Goal: Transaction & Acquisition: Book appointment/travel/reservation

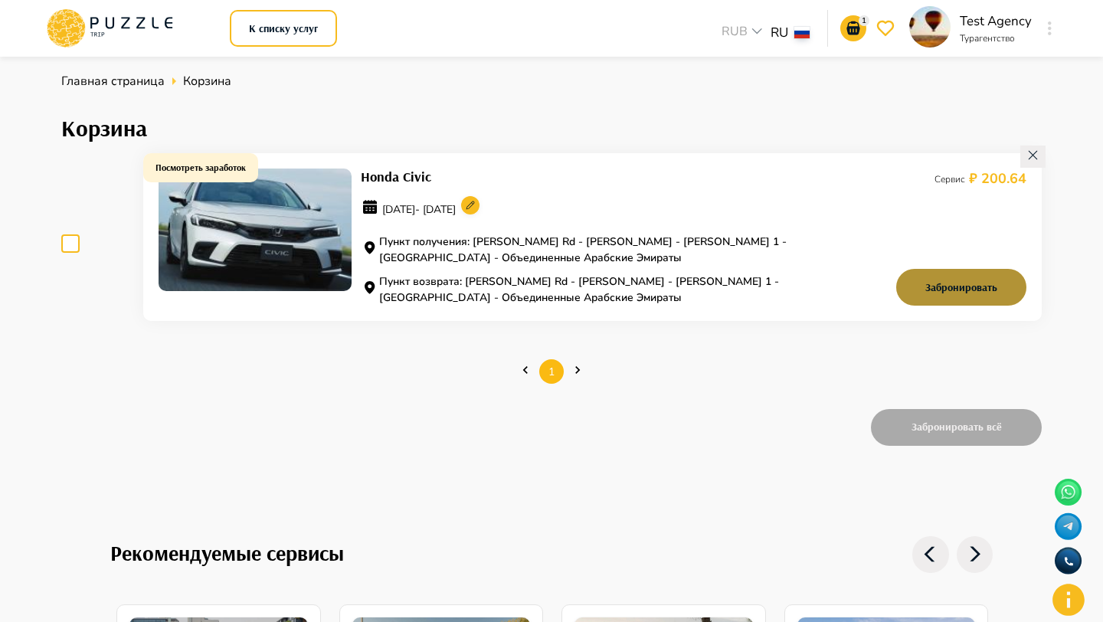
click at [972, 293] on button "Забронировать" at bounding box center [961, 287] width 130 height 37
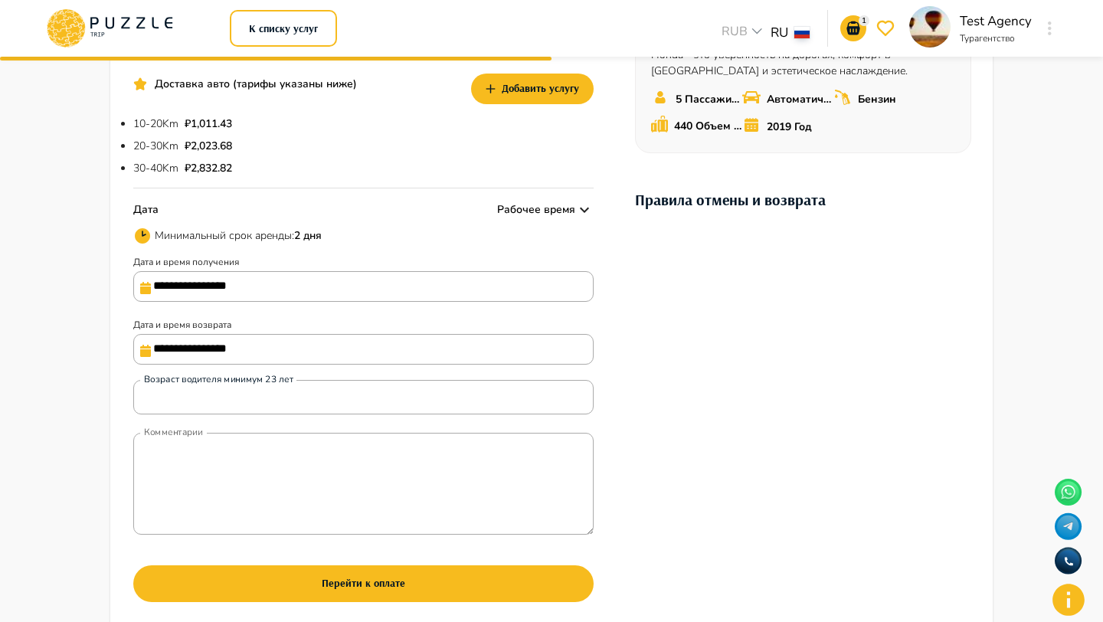
scroll to position [318, 0]
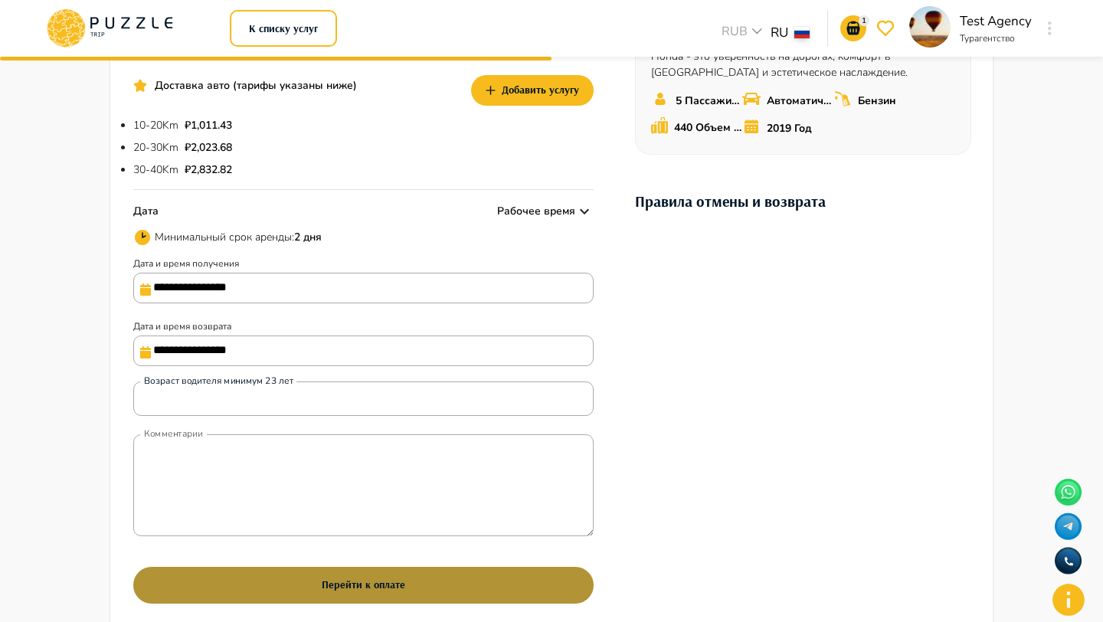
click at [367, 604] on button "Перейти к оплате" at bounding box center [363, 585] width 460 height 37
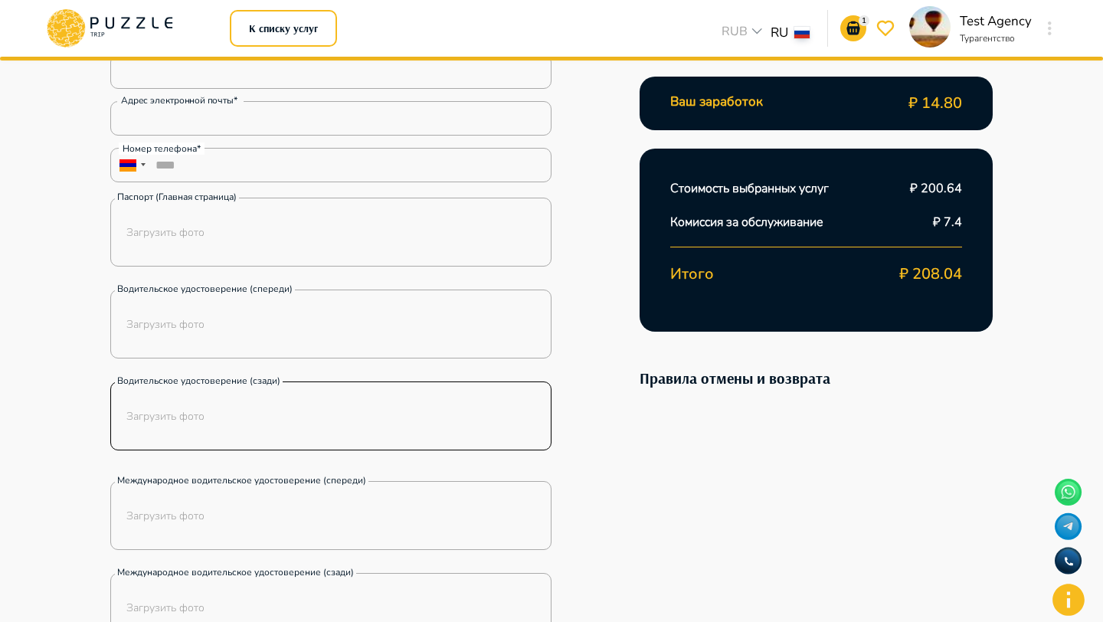
scroll to position [0, 0]
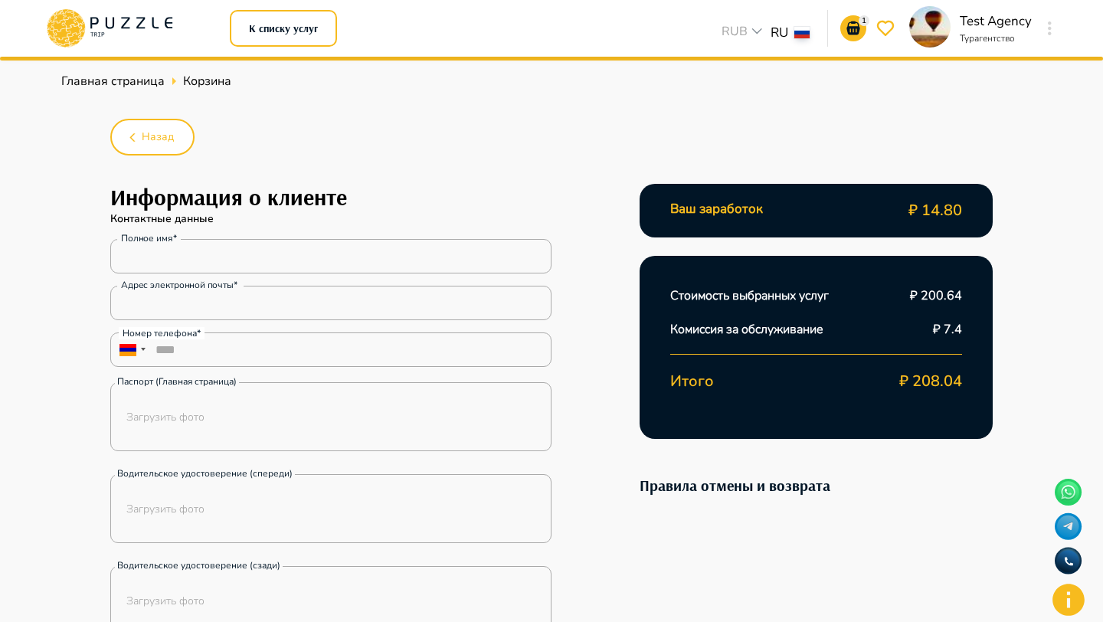
click at [224, 203] on h1 "Информация о клиенте" at bounding box center [330, 197] width 441 height 27
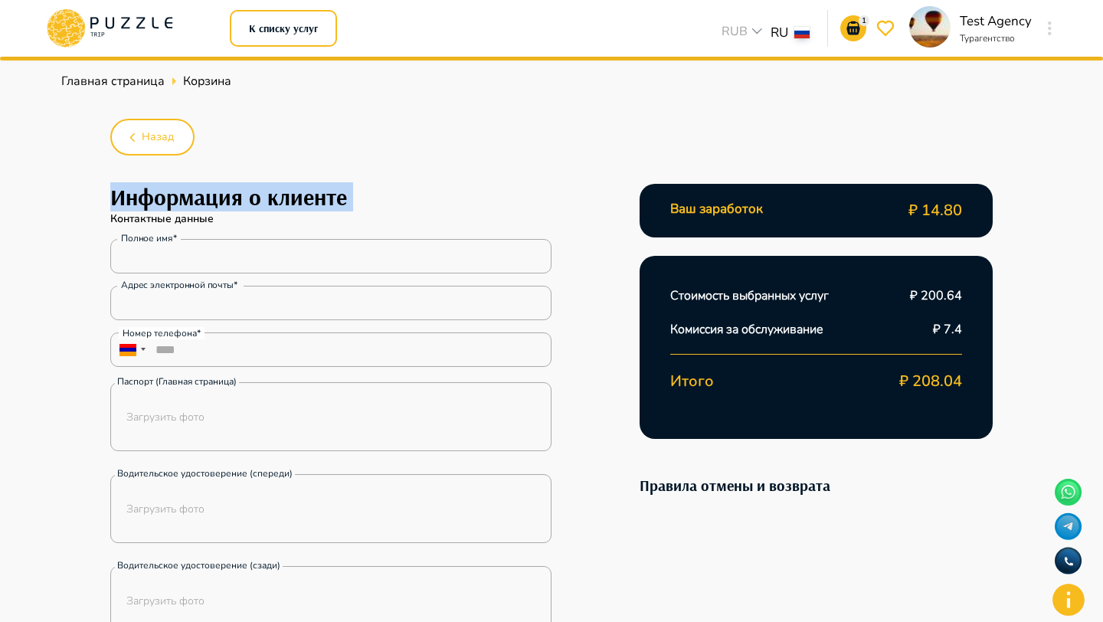
click at [224, 203] on h1 "Информация о клиенте" at bounding box center [330, 197] width 441 height 27
copy h1 "Информация о клиенте"
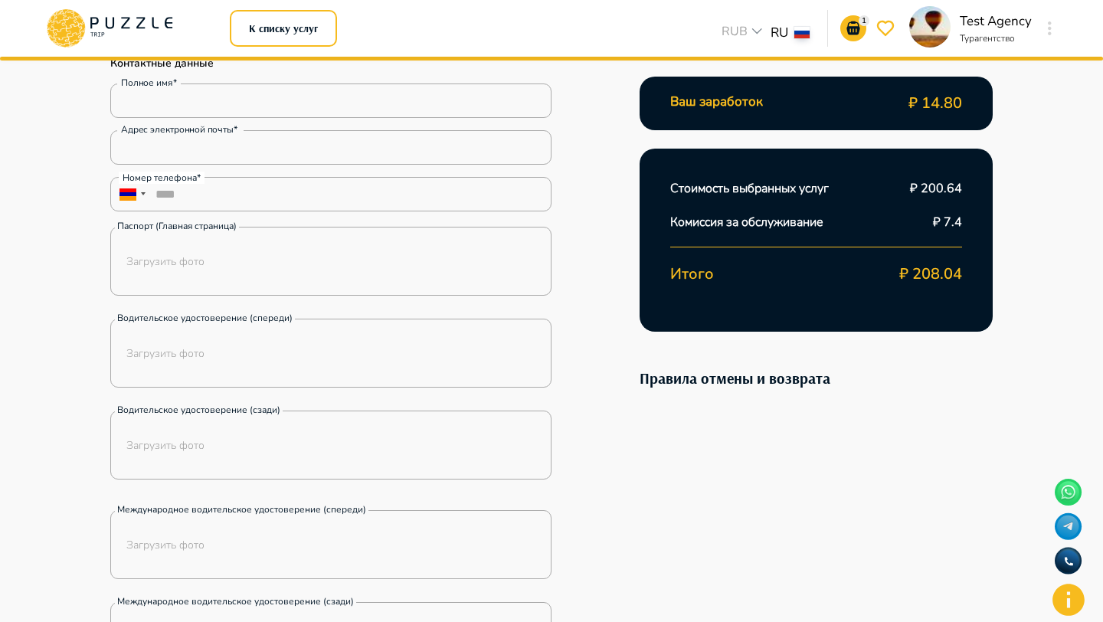
scroll to position [101, 0]
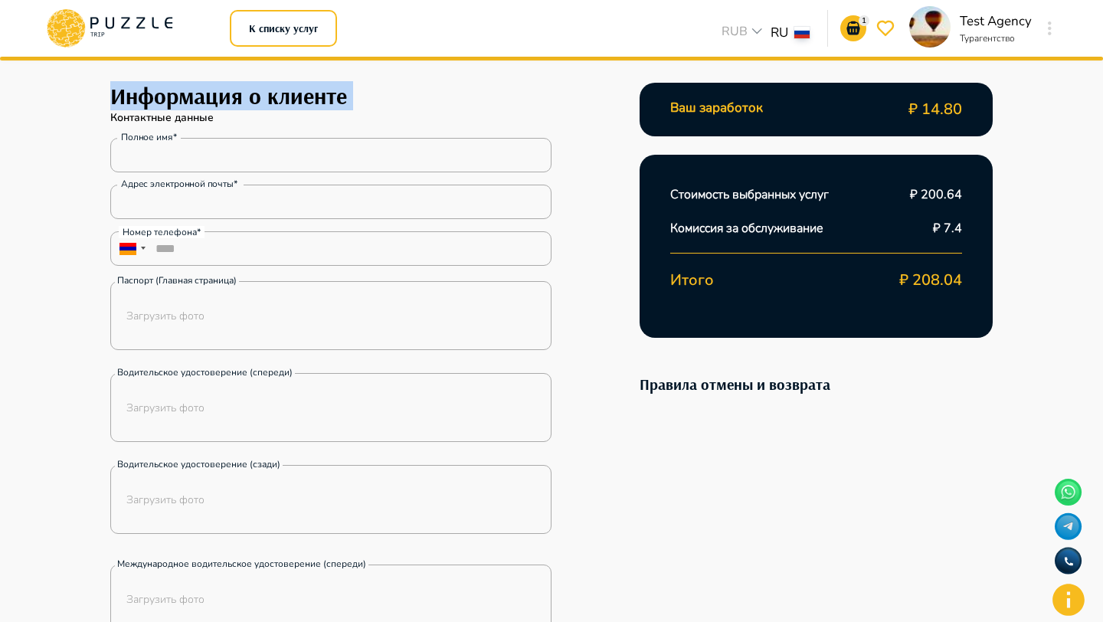
drag, startPoint x: 174, startPoint y: 138, endPoint x: 133, endPoint y: 137, distance: 40.6
click at [133, 137] on label "Полное имя*" at bounding box center [149, 137] width 56 height 13
click at [133, 140] on input "Полное имя*" at bounding box center [330, 155] width 441 height 31
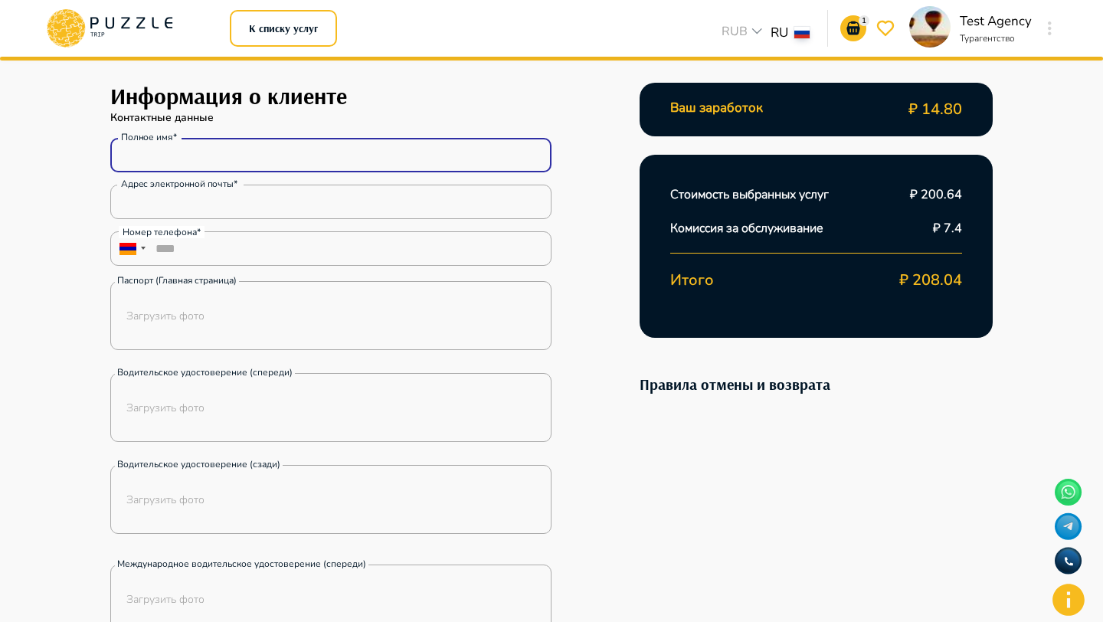
click at [133, 137] on label "Полное имя*" at bounding box center [149, 137] width 56 height 13
click at [133, 140] on input "Полное имя*" at bounding box center [330, 155] width 441 height 31
click at [133, 137] on label "Полное имя*" at bounding box center [149, 137] width 56 height 13
click at [133, 140] on input "Полное имя*" at bounding box center [330, 155] width 441 height 31
click at [57, 296] on div "**********" at bounding box center [551, 524] width 1103 height 1136
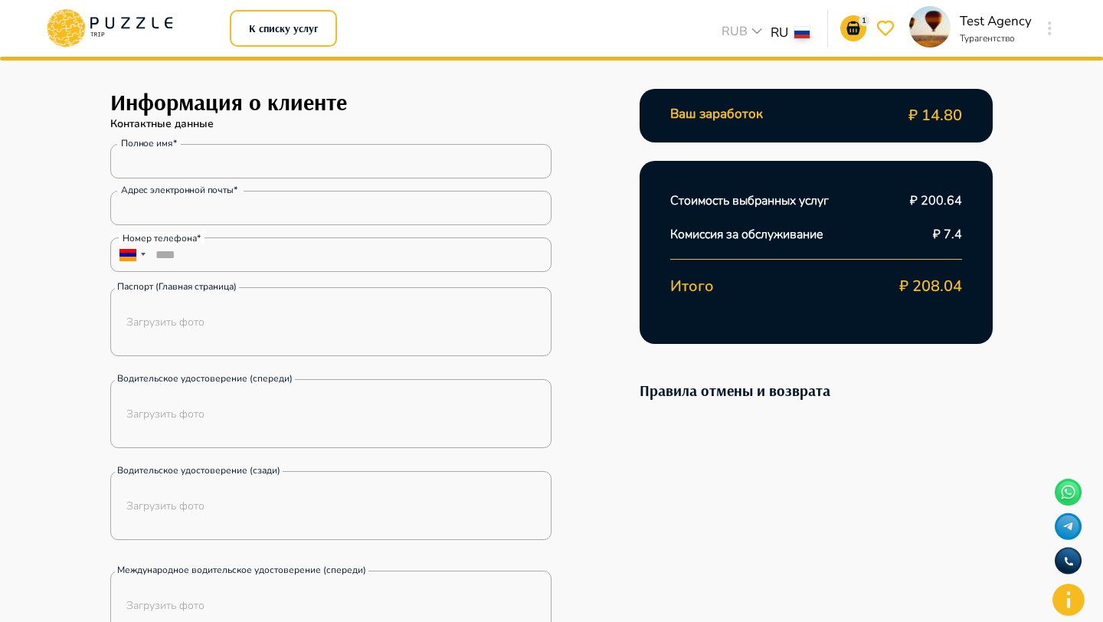
scroll to position [0, 0]
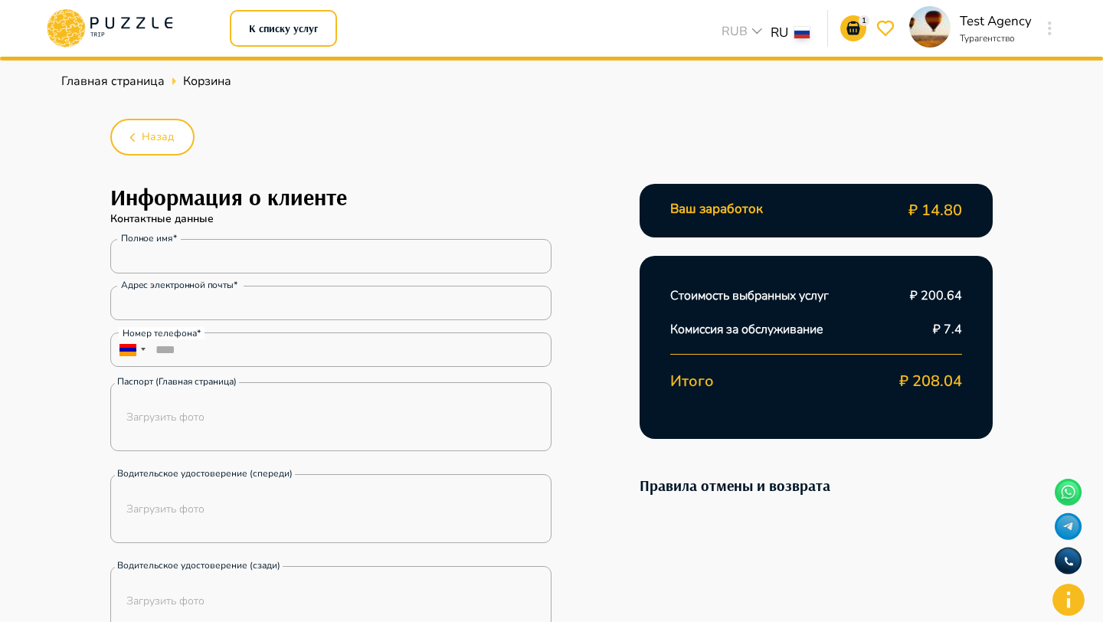
drag, startPoint x: 237, startPoint y: 283, endPoint x: 106, endPoint y: 281, distance: 130.2
click at [197, 330] on div "Hомер телефона*" at bounding box center [162, 333] width 86 height 12
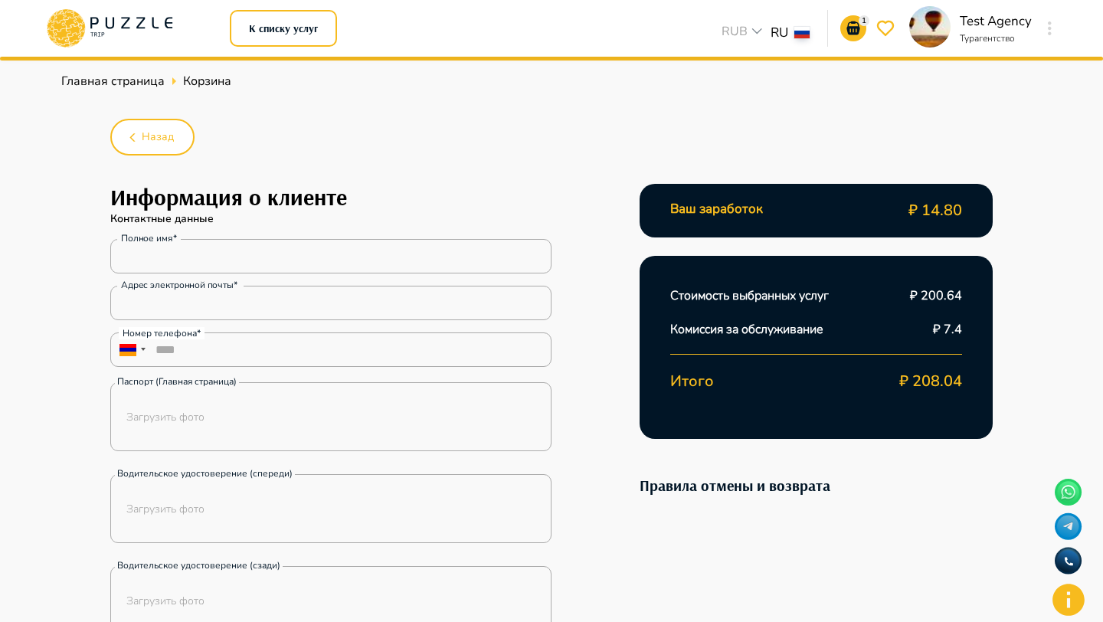
copy div "*"
click at [203, 388] on label "Паспорт (Главная страница)" at bounding box center [177, 382] width 124 height 21
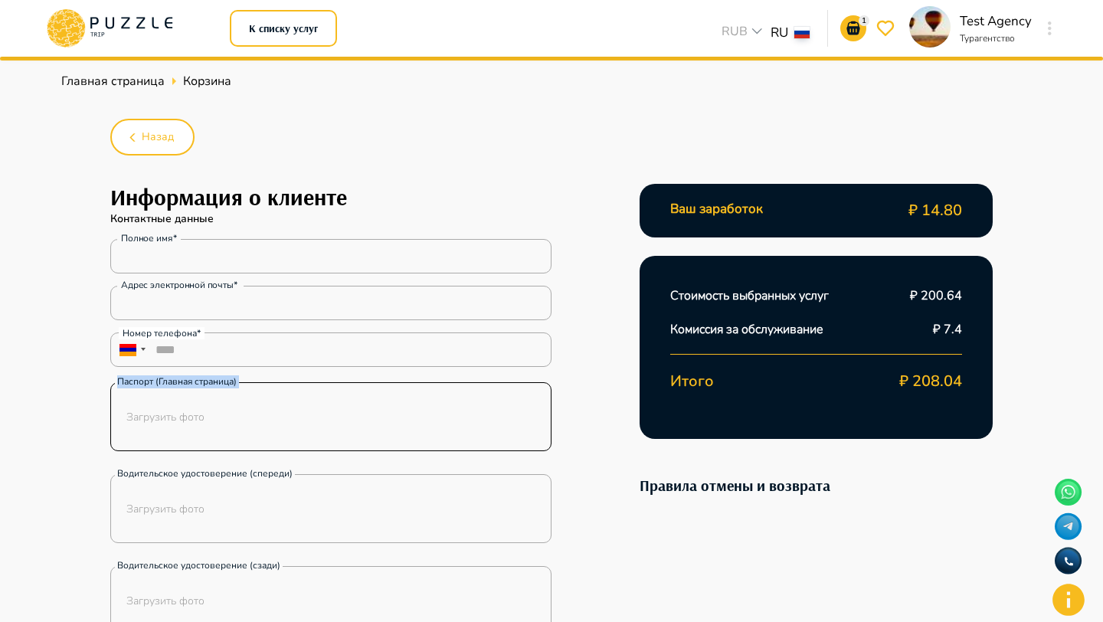
click at [203, 388] on label "Паспорт (Главная страница)" at bounding box center [177, 382] width 124 height 21
copy label "Паспорт (Главная страница)"
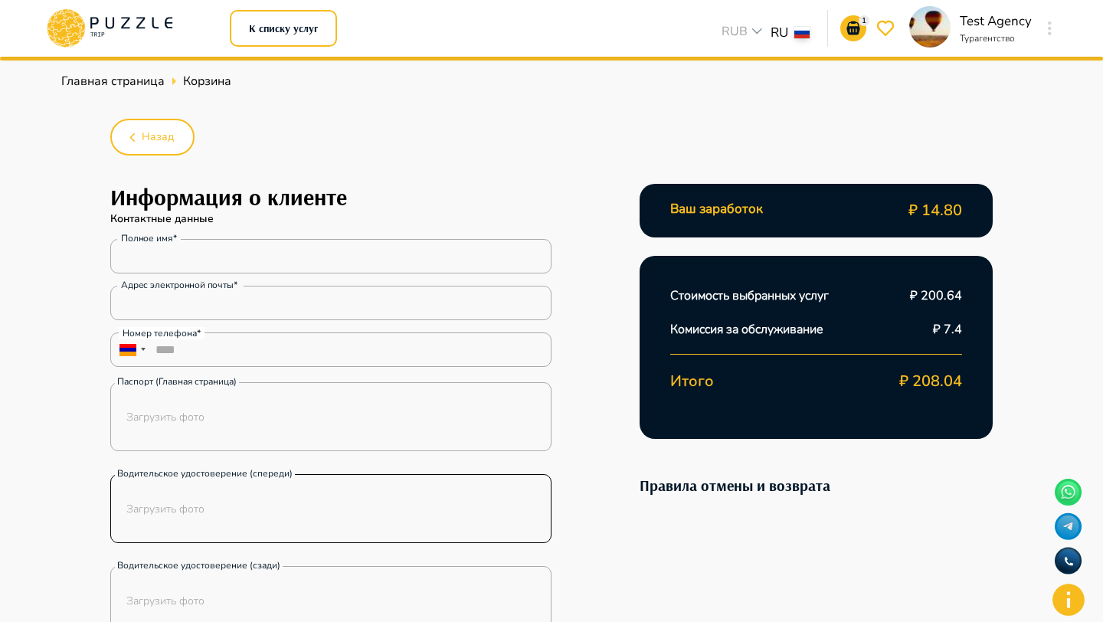
click at [224, 469] on label "Водительское удостоверение (спереди)" at bounding box center [205, 473] width 180 height 21
copy label "Водительское удостоверение (спереди)"
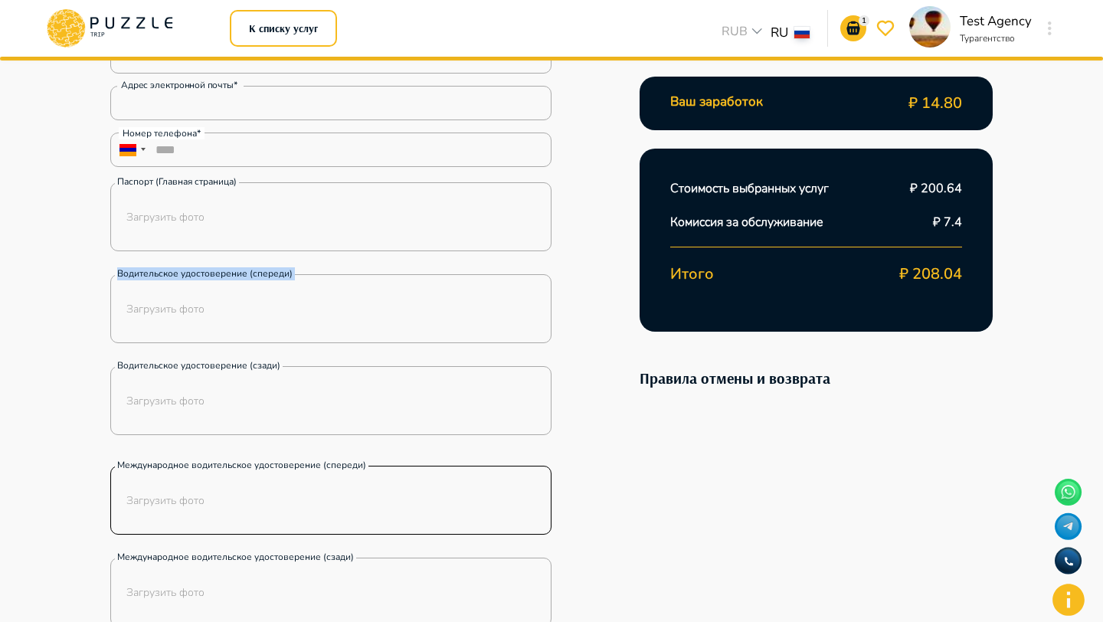
scroll to position [254, 0]
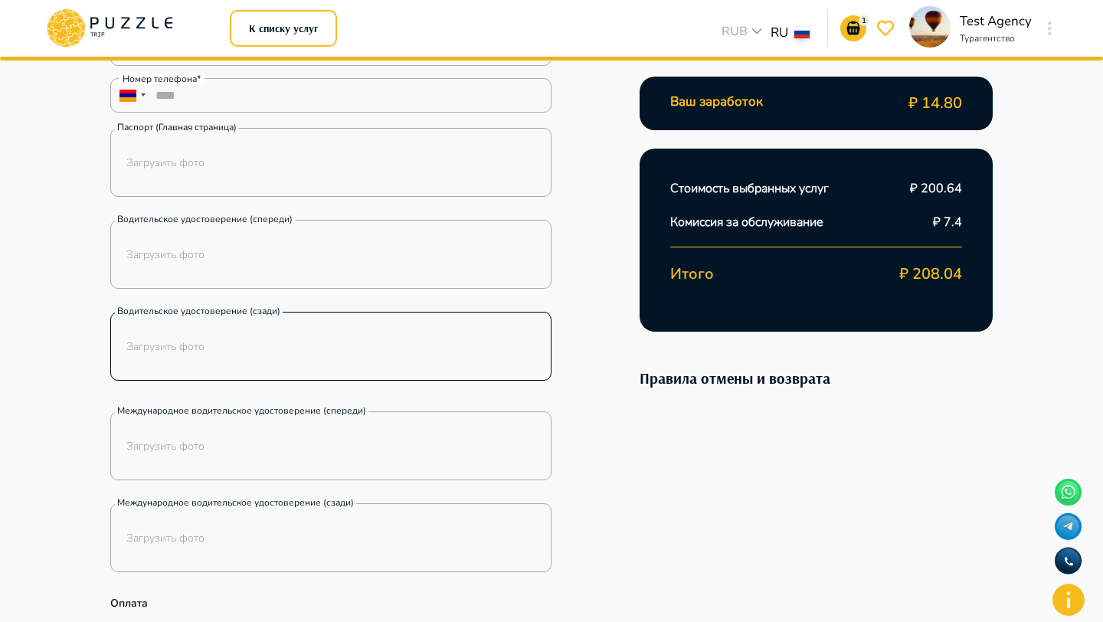
click at [228, 314] on label "Водительское удостоверение (сзади)" at bounding box center [199, 311] width 168 height 21
copy label "Водительское удостоверение (сзади)"
click at [164, 409] on label "Международное водительское удостоверение (спереди)" at bounding box center [242, 411] width 254 height 21
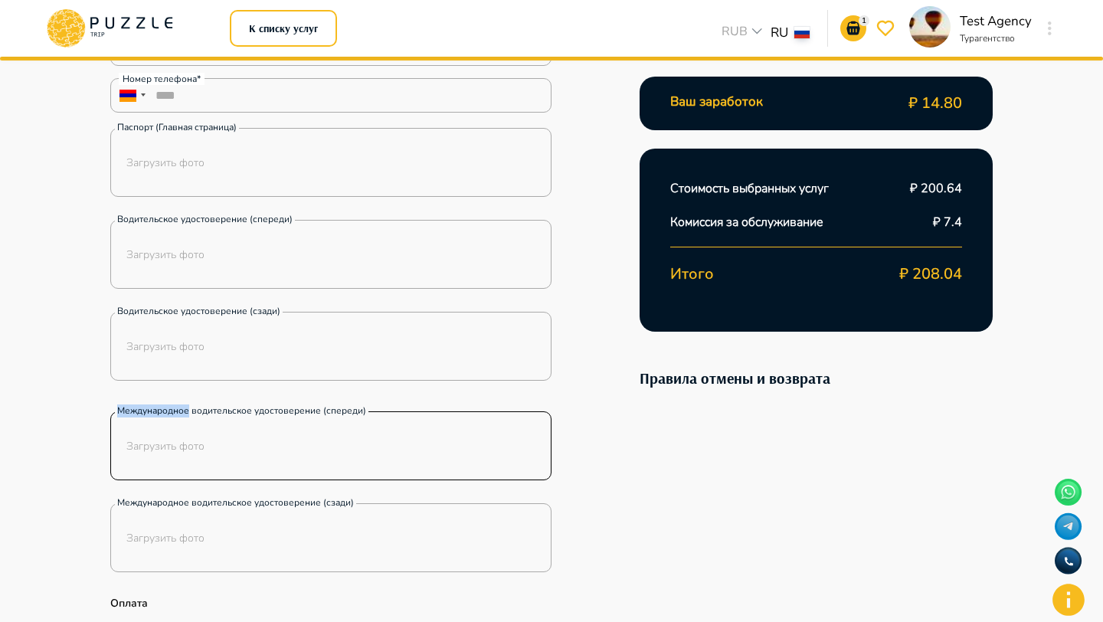
click at [164, 409] on label "Международное водительское удостоверение (спереди)" at bounding box center [242, 411] width 254 height 21
copy label "Международное водительское удостоверение (спереди)"
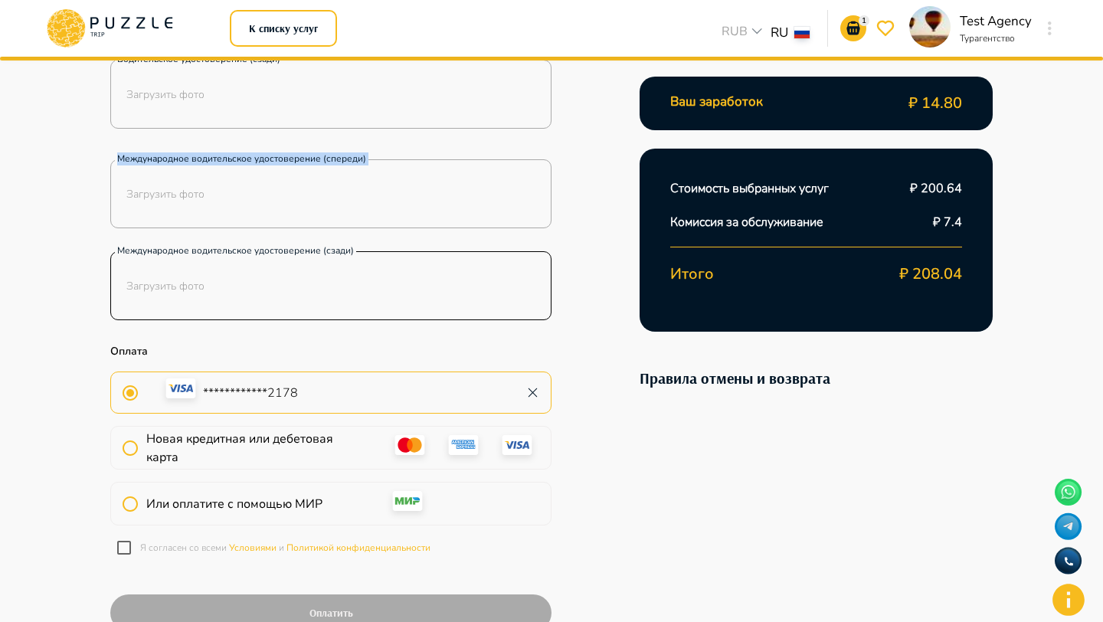
scroll to position [533, 0]
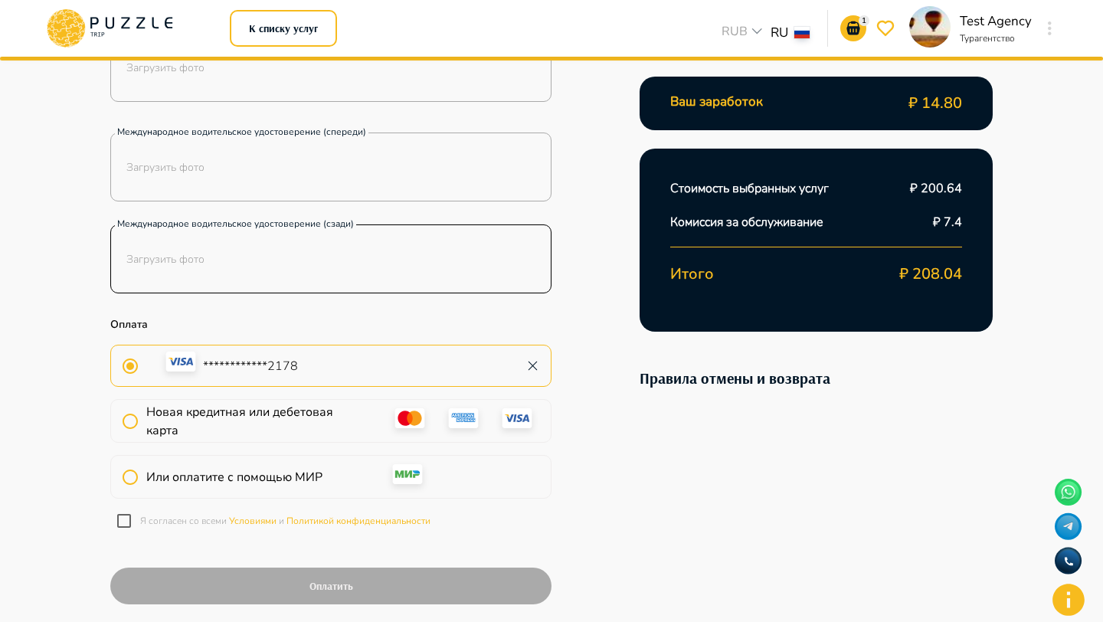
click at [339, 224] on label "Международное водительское удостоверение (сзади)" at bounding box center [235, 224] width 241 height 21
copy label "Международное водительское удостоверение (сзади)"
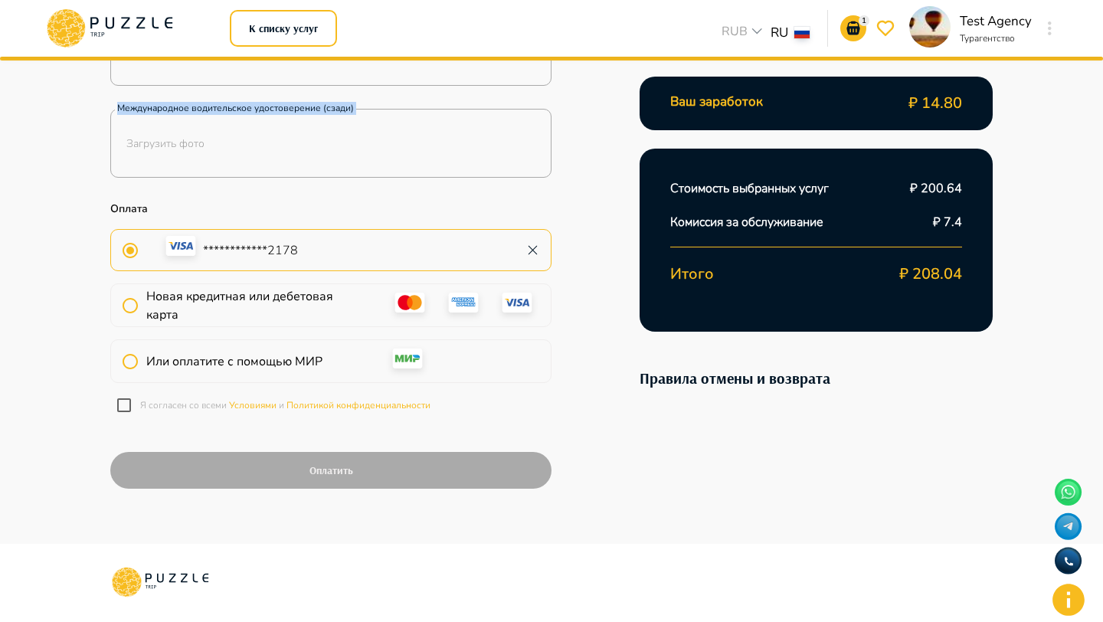
scroll to position [699, 0]
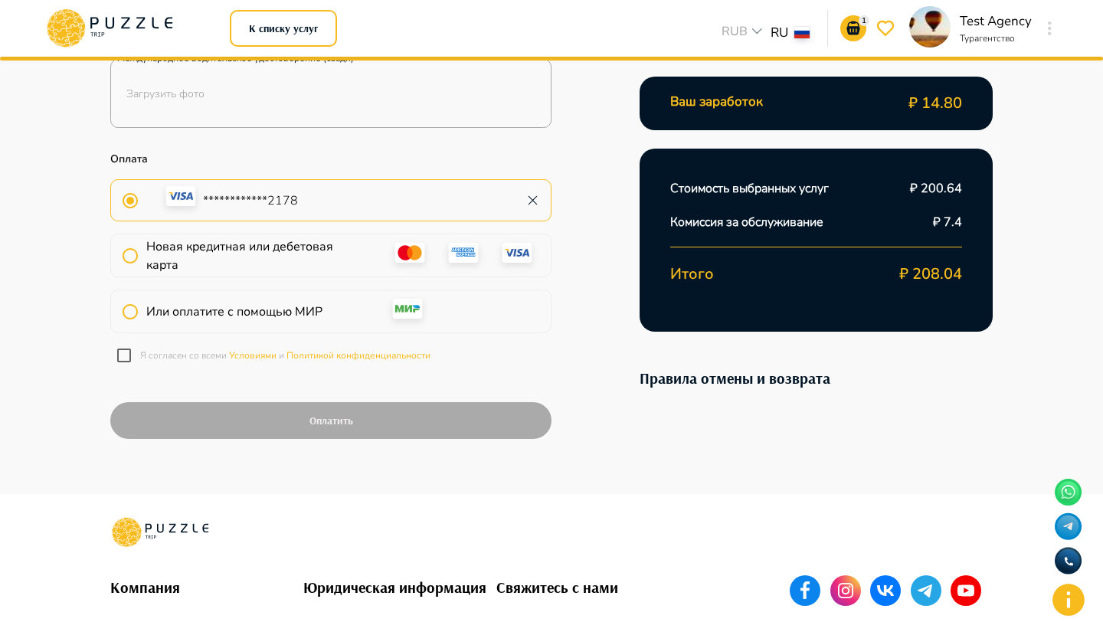
click at [130, 154] on p "Оплата" at bounding box center [330, 159] width 441 height 16
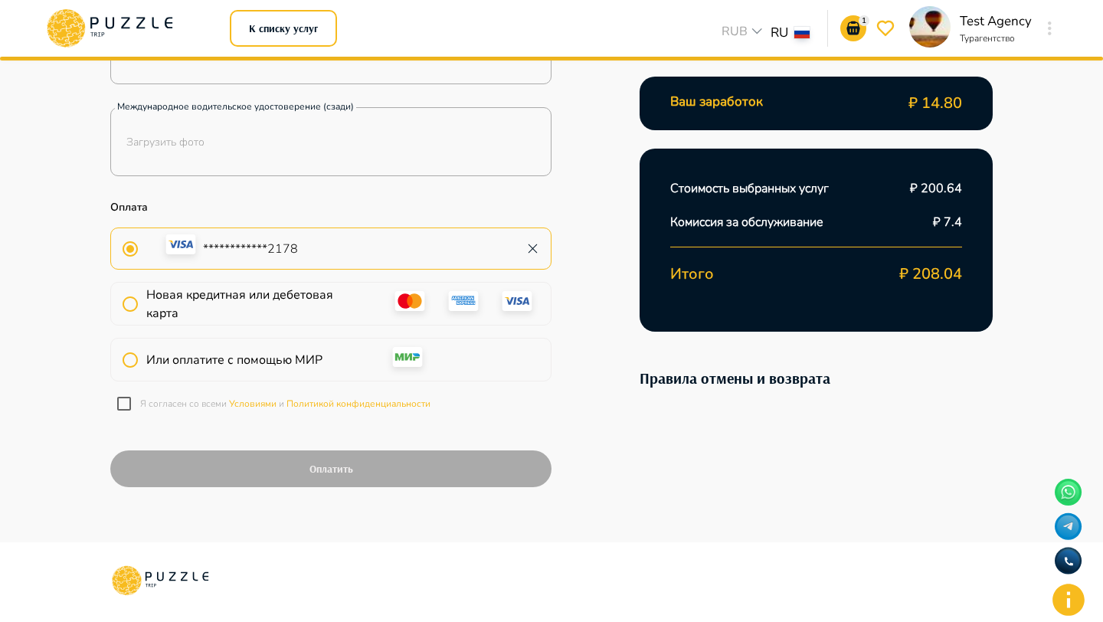
scroll to position [669, 0]
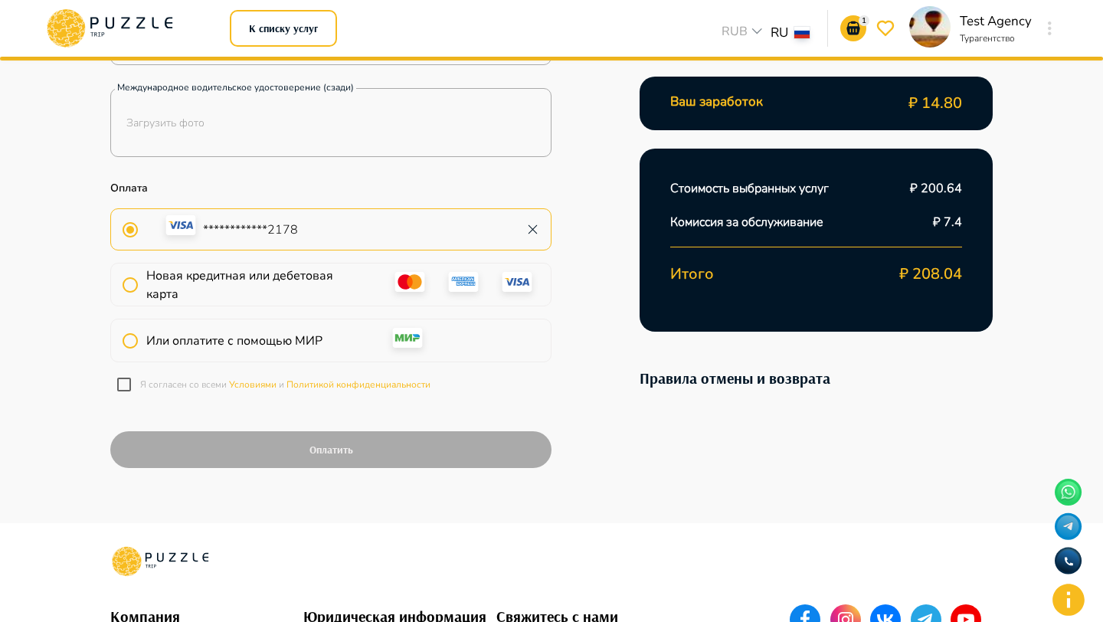
click at [133, 188] on p "Оплата" at bounding box center [330, 188] width 441 height 16
copy p "Оплата"
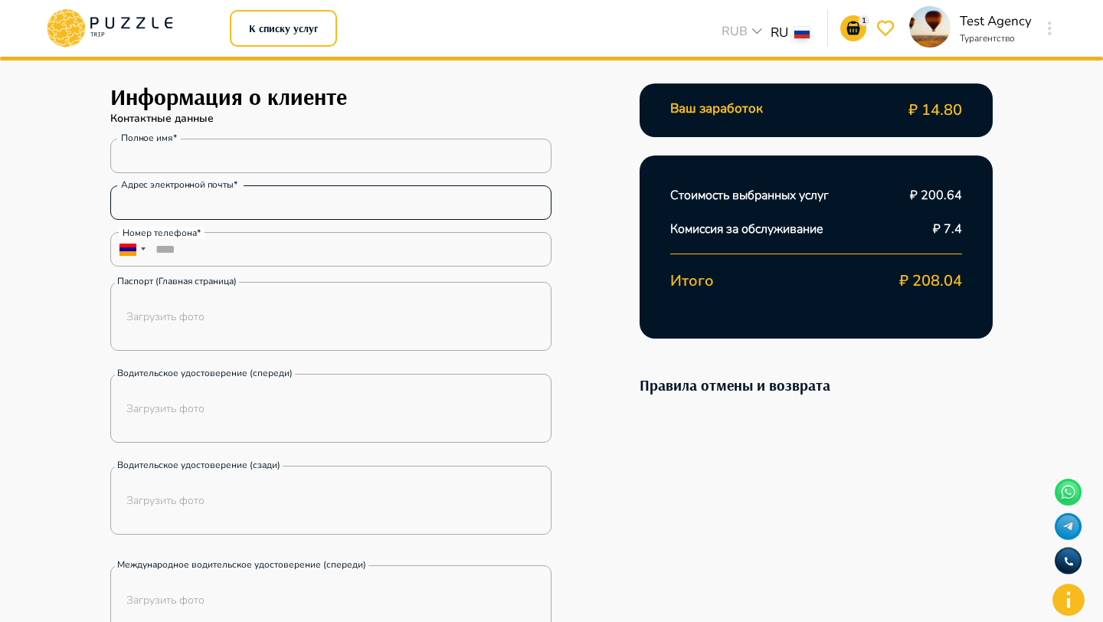
scroll to position [126, 0]
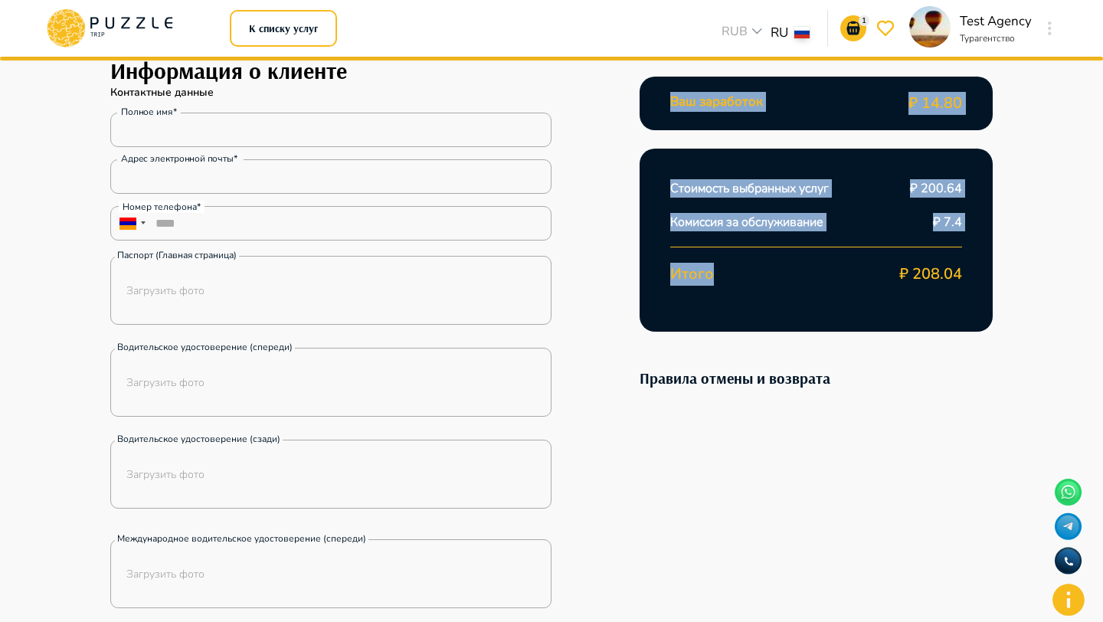
drag, startPoint x: 725, startPoint y: 277, endPoint x: 657, endPoint y: 96, distance: 193.7
click at [657, 96] on div "Ваш заработок ₽ 14.80 Стоимость выбранных услуг ₽ 200.64 Комиссия за обслуживан…" at bounding box center [816, 232] width 353 height 311
copy div "Ваш заработок ₽ 14.80 Стоимость выбранных услуг ₽ 200.64 Комиссия за обслуживан…"
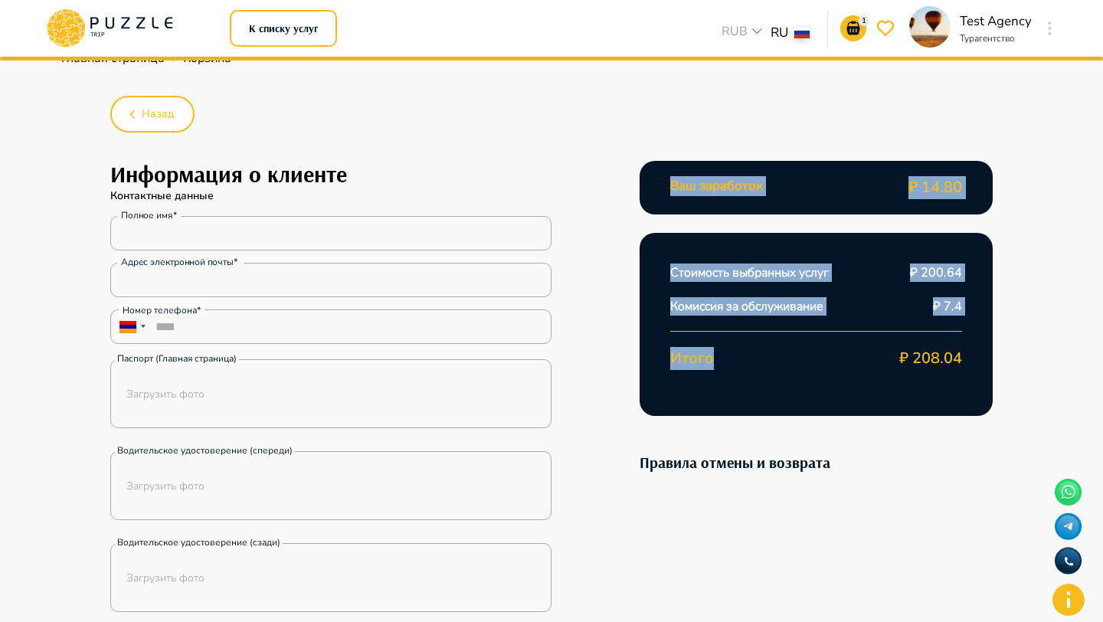
scroll to position [8, 0]
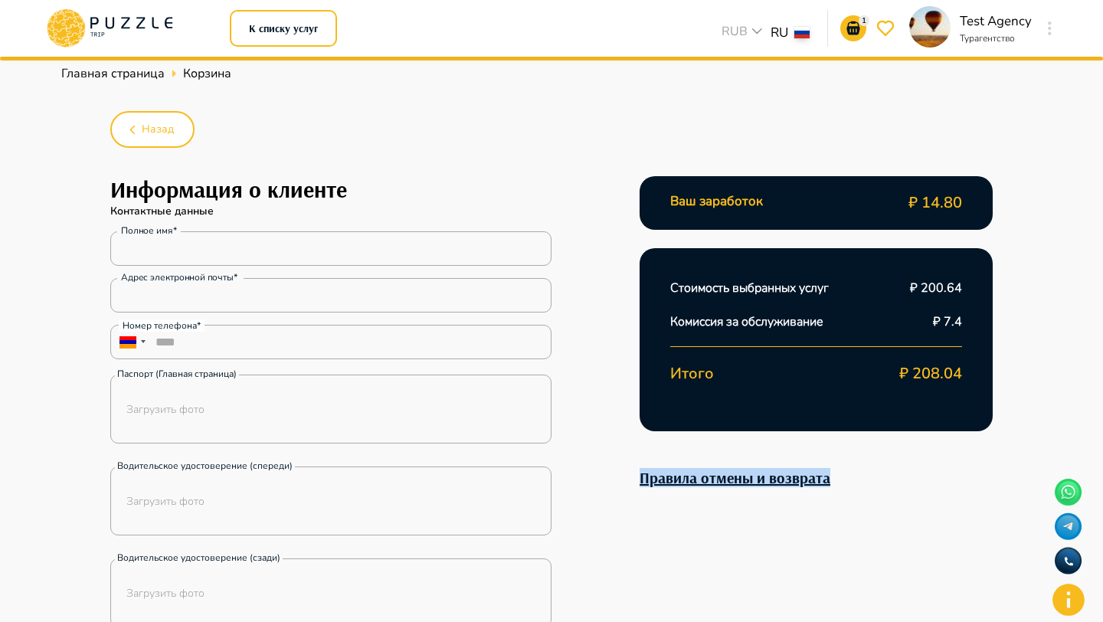
copy link "Правила отмены и возврата"
drag, startPoint x: 842, startPoint y: 477, endPoint x: 643, endPoint y: 480, distance: 199.2
click at [642, 480] on div "Правила отмены и возврата" at bounding box center [816, 477] width 353 height 19
